Goal: Task Accomplishment & Management: Manage account settings

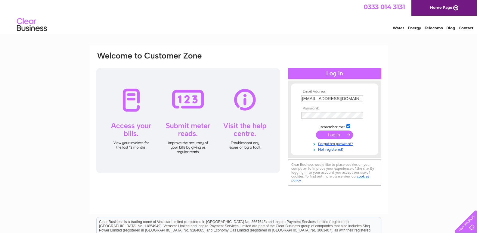
click at [333, 134] on input "submit" at bounding box center [334, 134] width 37 height 8
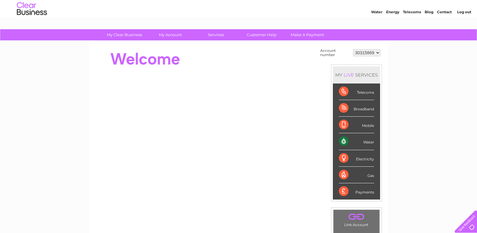
scroll to position [30, 0]
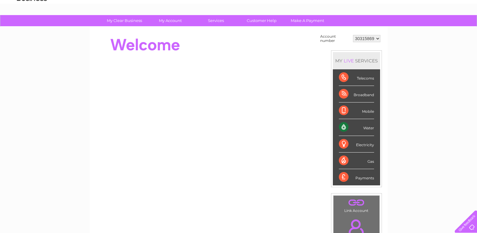
click at [348, 92] on div "Broadband" at bounding box center [356, 94] width 35 height 17
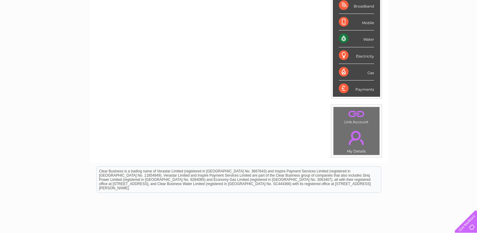
scroll to position [36, 0]
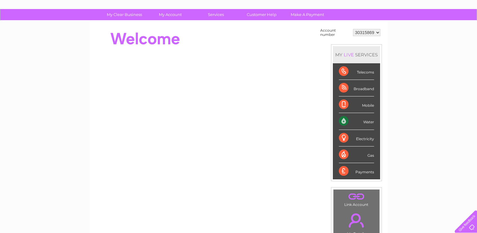
click at [359, 88] on div "Broadband" at bounding box center [356, 88] width 35 height 17
click at [343, 87] on div "Broadband" at bounding box center [356, 88] width 35 height 17
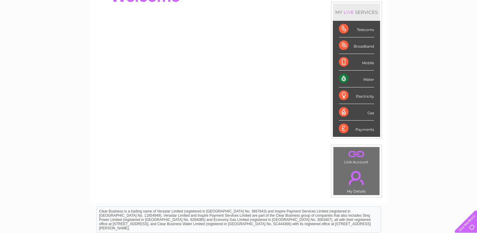
scroll to position [0, 0]
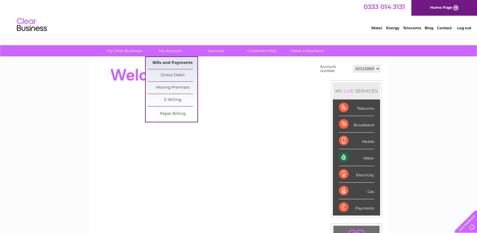
click at [174, 63] on link "Bills and Payments" at bounding box center [173, 63] width 50 height 12
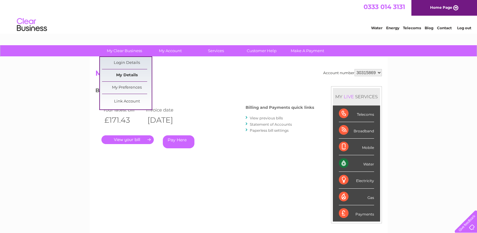
click at [131, 73] on link "My Details" at bounding box center [127, 75] width 50 height 12
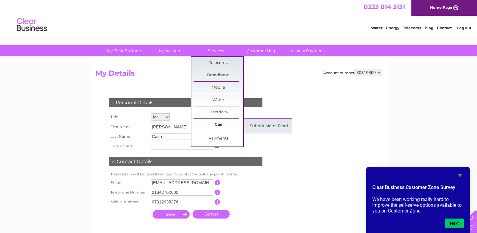
click at [219, 125] on link "Gas" at bounding box center [218, 125] width 50 height 12
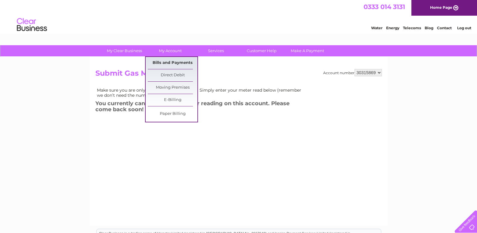
click at [174, 62] on link "Bills and Payments" at bounding box center [173, 63] width 50 height 12
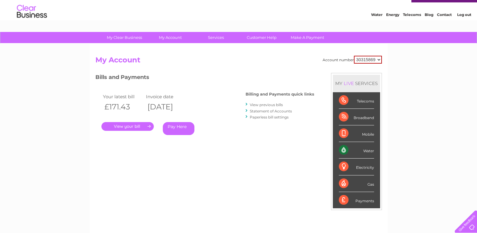
scroll to position [11, 0]
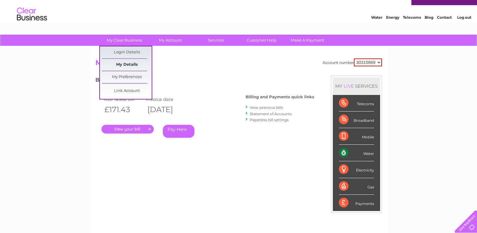
click at [120, 65] on link "My Details" at bounding box center [127, 65] width 50 height 12
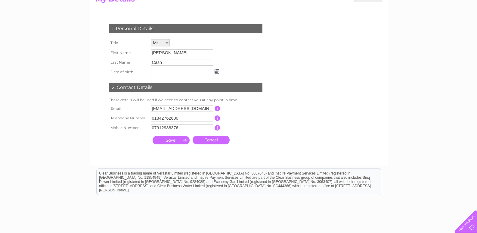
scroll to position [24, 0]
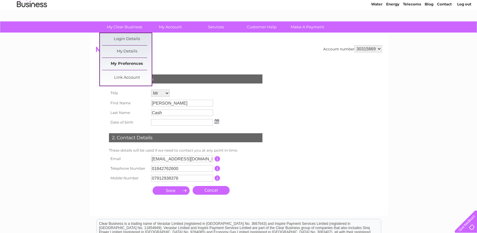
click at [130, 63] on link "My Preferences" at bounding box center [127, 64] width 50 height 12
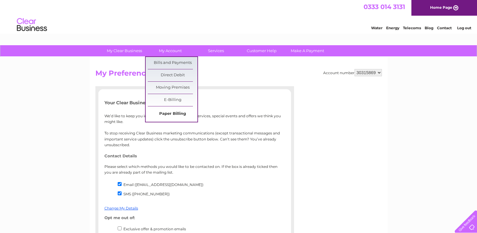
click at [168, 113] on link "Paper Billing" at bounding box center [173, 114] width 50 height 12
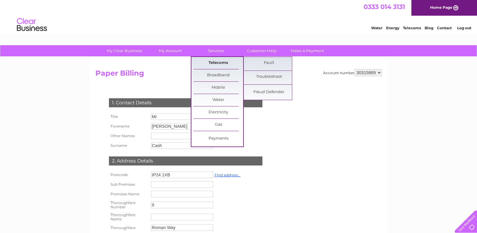
click at [221, 60] on link "Telecoms" at bounding box center [218, 63] width 50 height 12
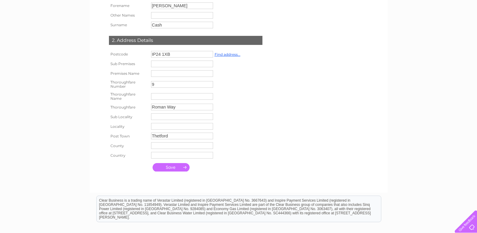
scroll to position [148, 0]
